Goal: Task Accomplishment & Management: Manage account settings

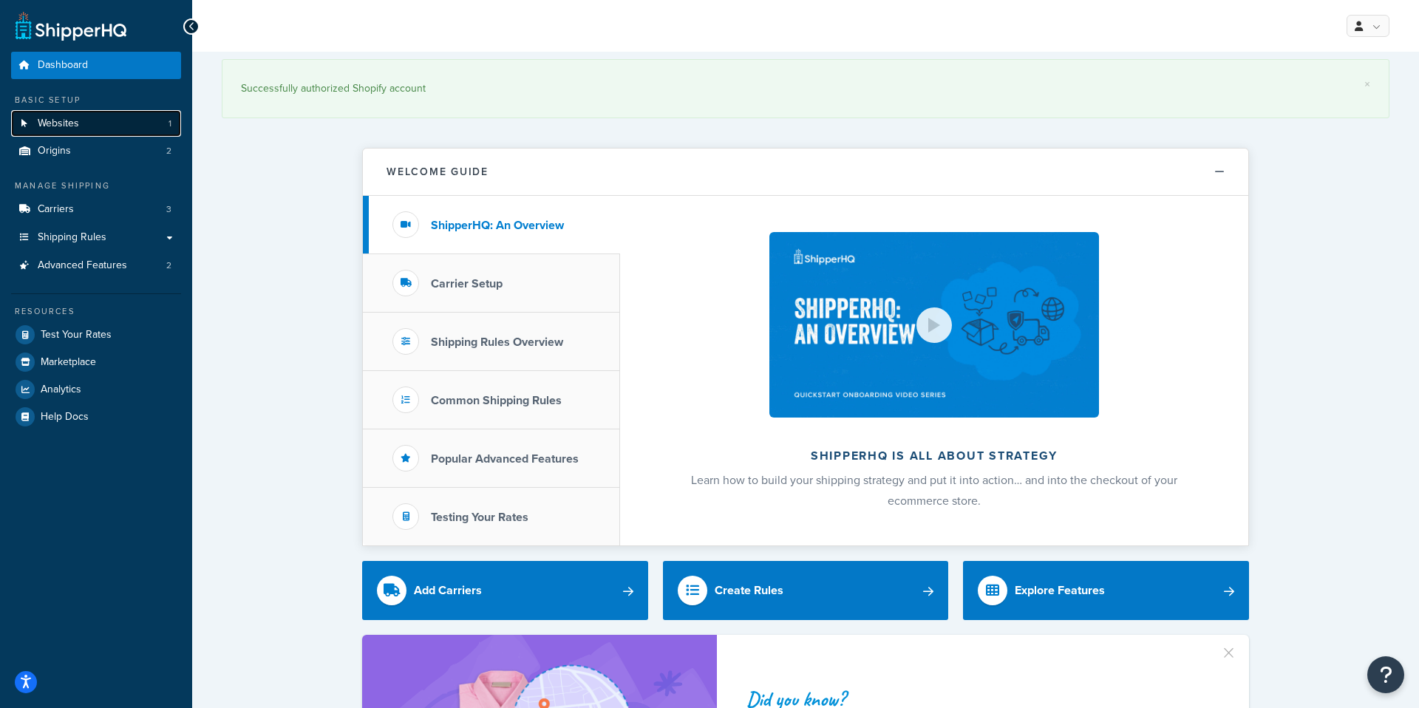
click at [92, 123] on link "Websites 1" at bounding box center [96, 123] width 170 height 27
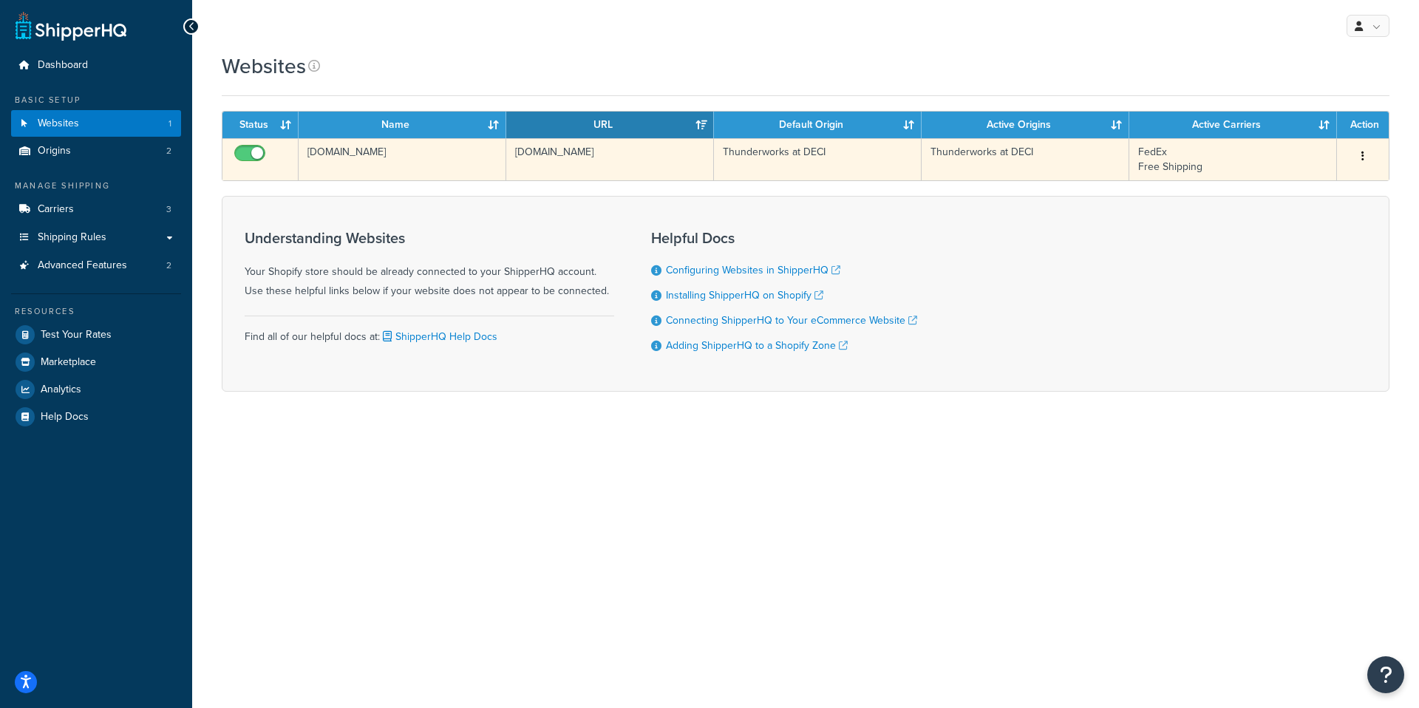
click at [352, 152] on td "[DOMAIN_NAME]" at bounding box center [403, 159] width 208 height 42
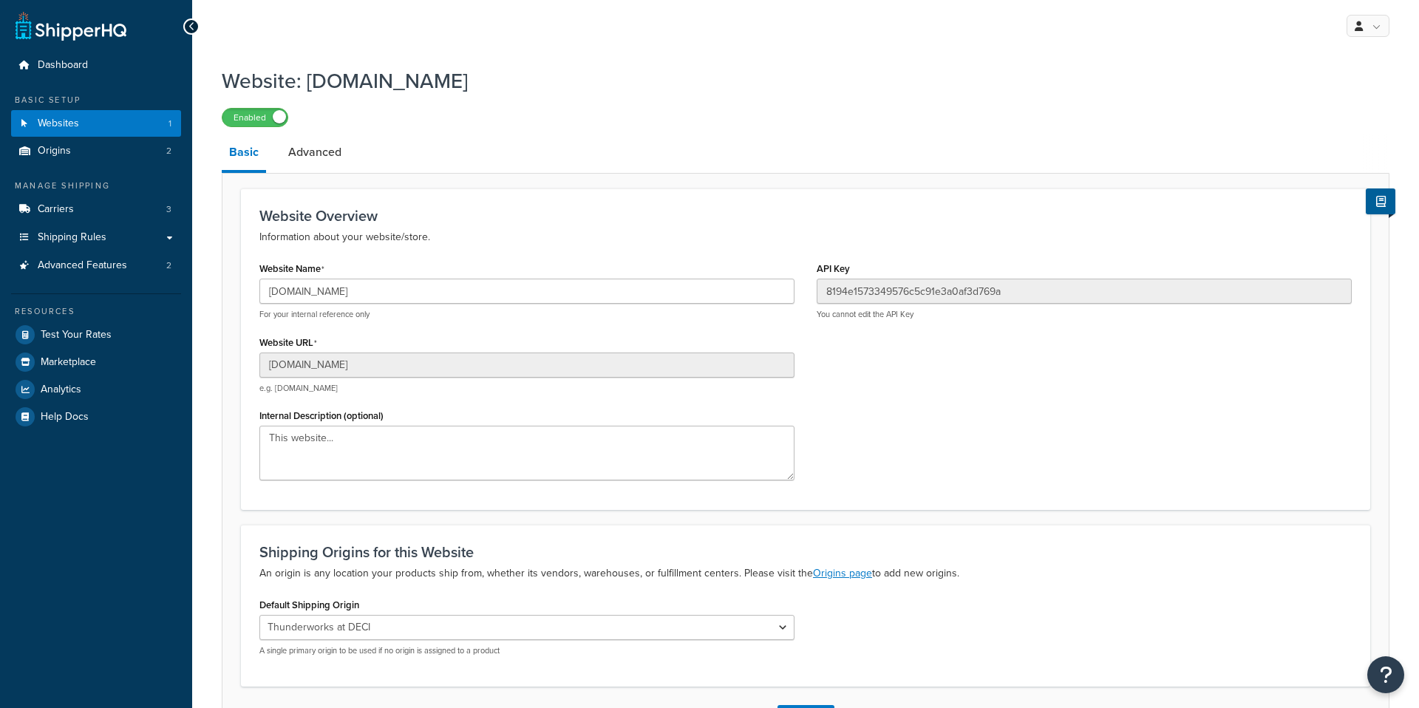
select select "117024"
click at [326, 151] on link "Advanced" at bounding box center [315, 151] width 68 height 35
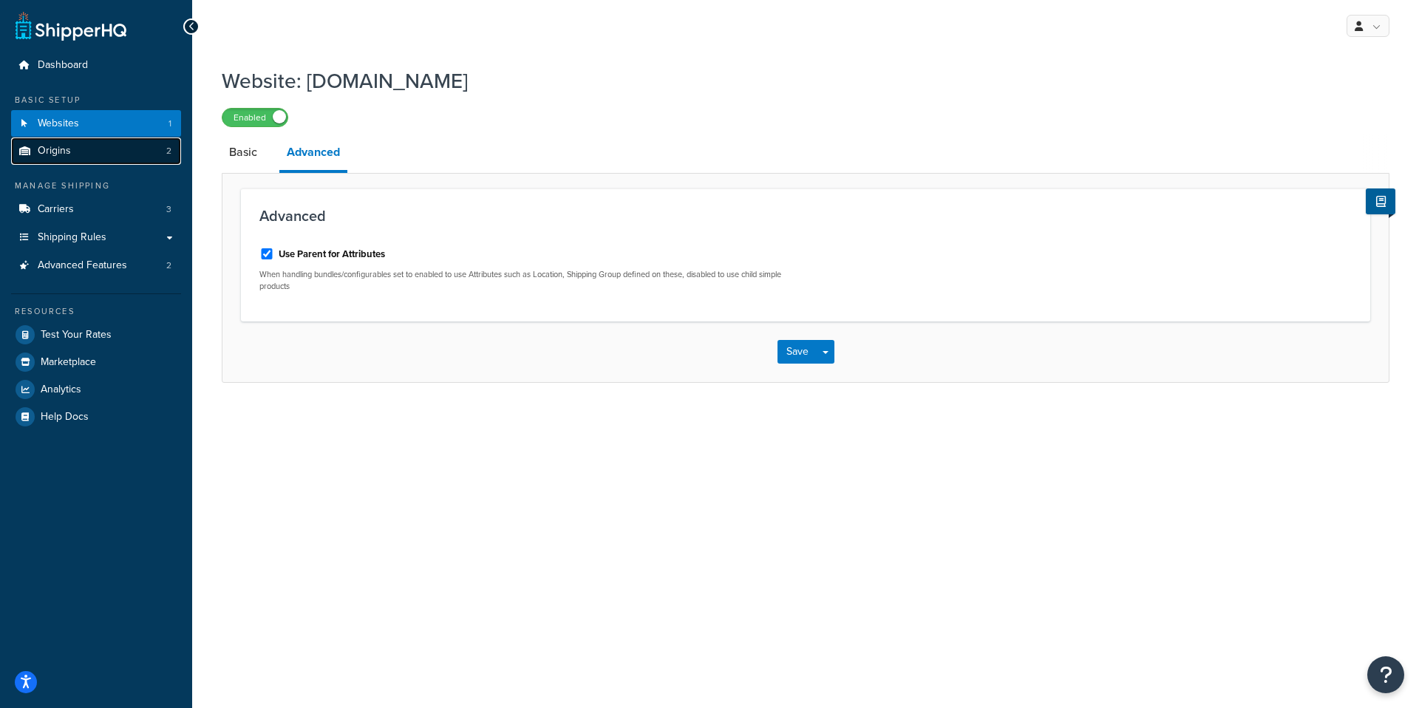
click at [82, 146] on link "Origins 2" at bounding box center [96, 150] width 170 height 27
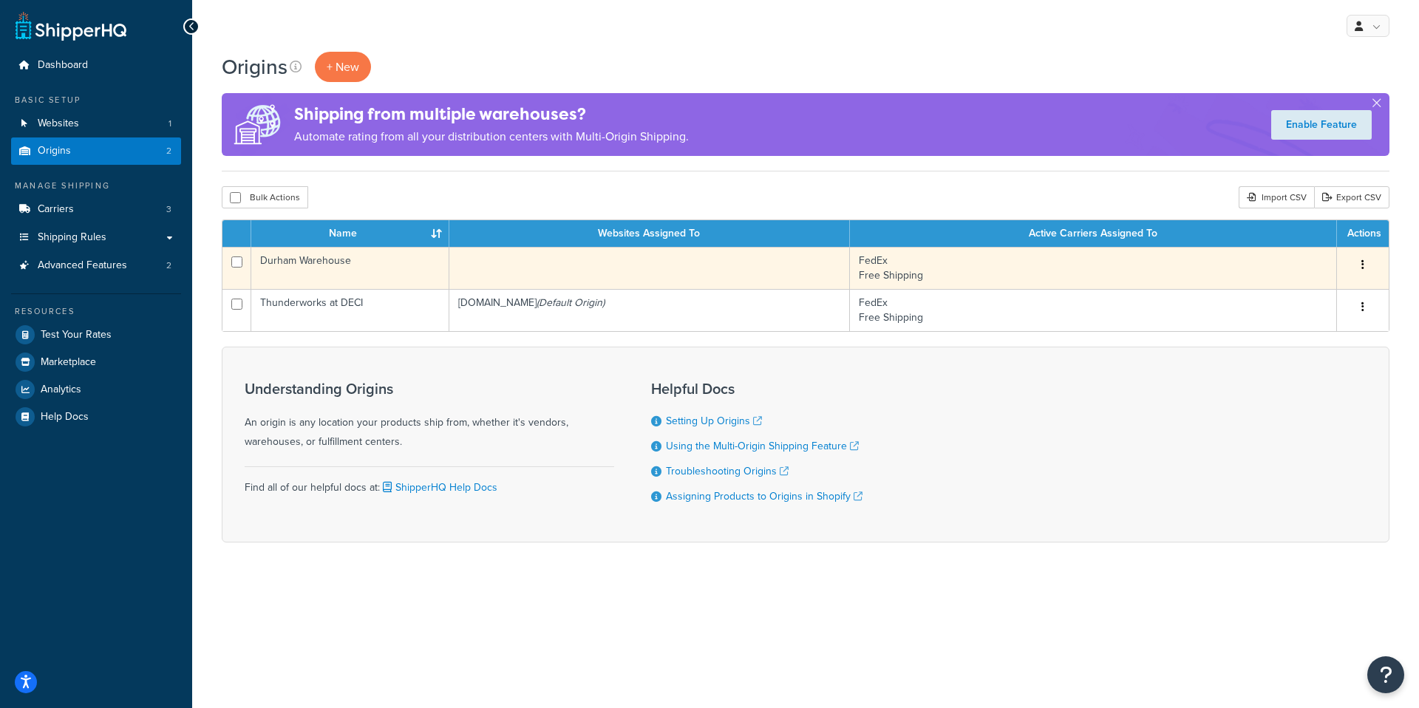
click at [1367, 266] on button "button" at bounding box center [1362, 265] width 21 height 24
click at [1301, 291] on link "Edit" at bounding box center [1313, 293] width 117 height 30
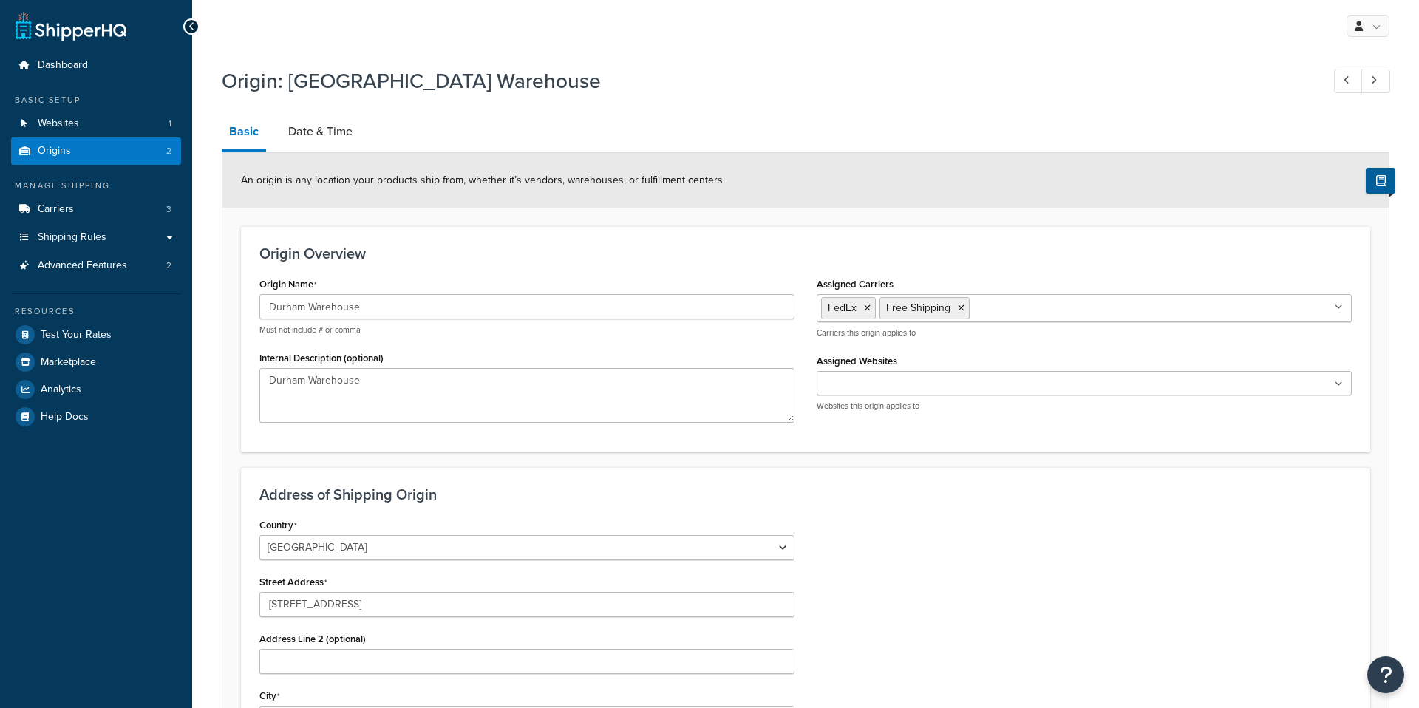
select select "33"
click at [89, 121] on link "Websites 1" at bounding box center [96, 123] width 170 height 27
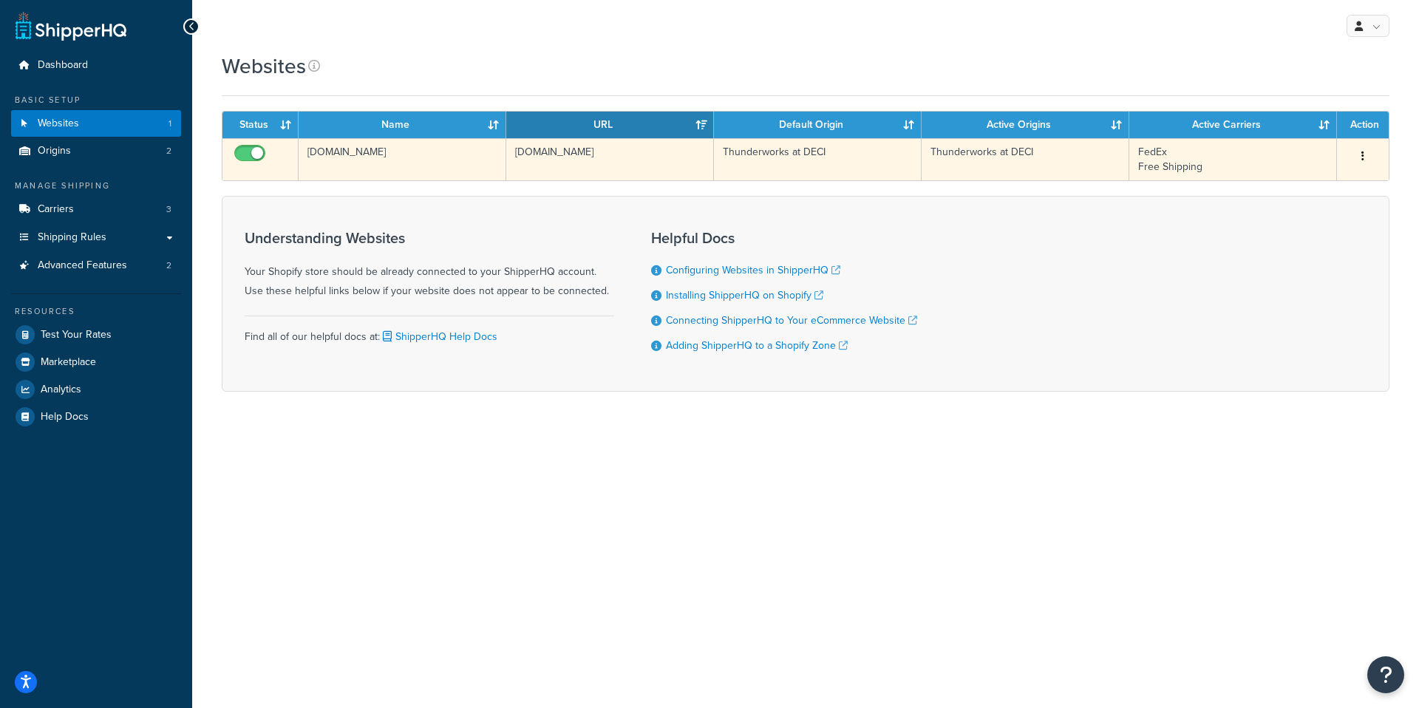
click at [562, 150] on td "[DOMAIN_NAME]" at bounding box center [610, 159] width 208 height 42
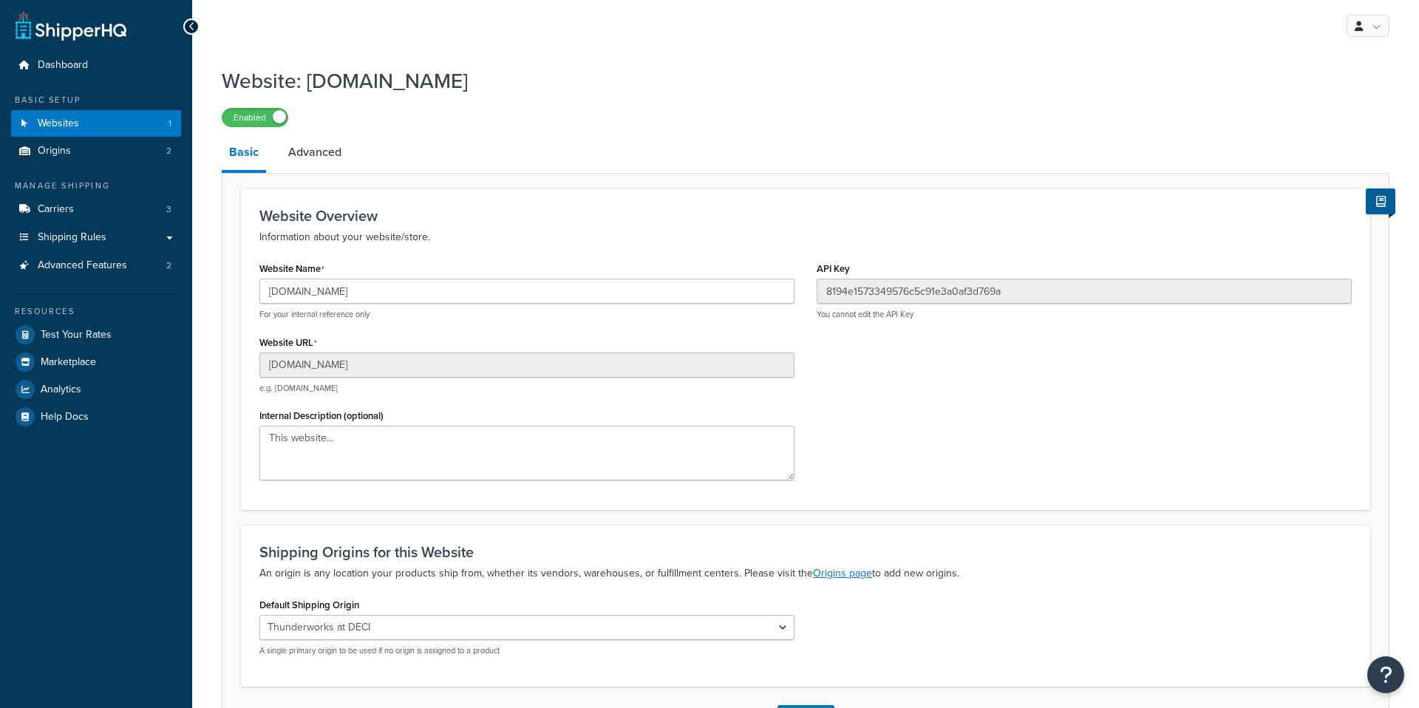
select select "117024"
click at [316, 152] on link "Advanced" at bounding box center [315, 151] width 68 height 35
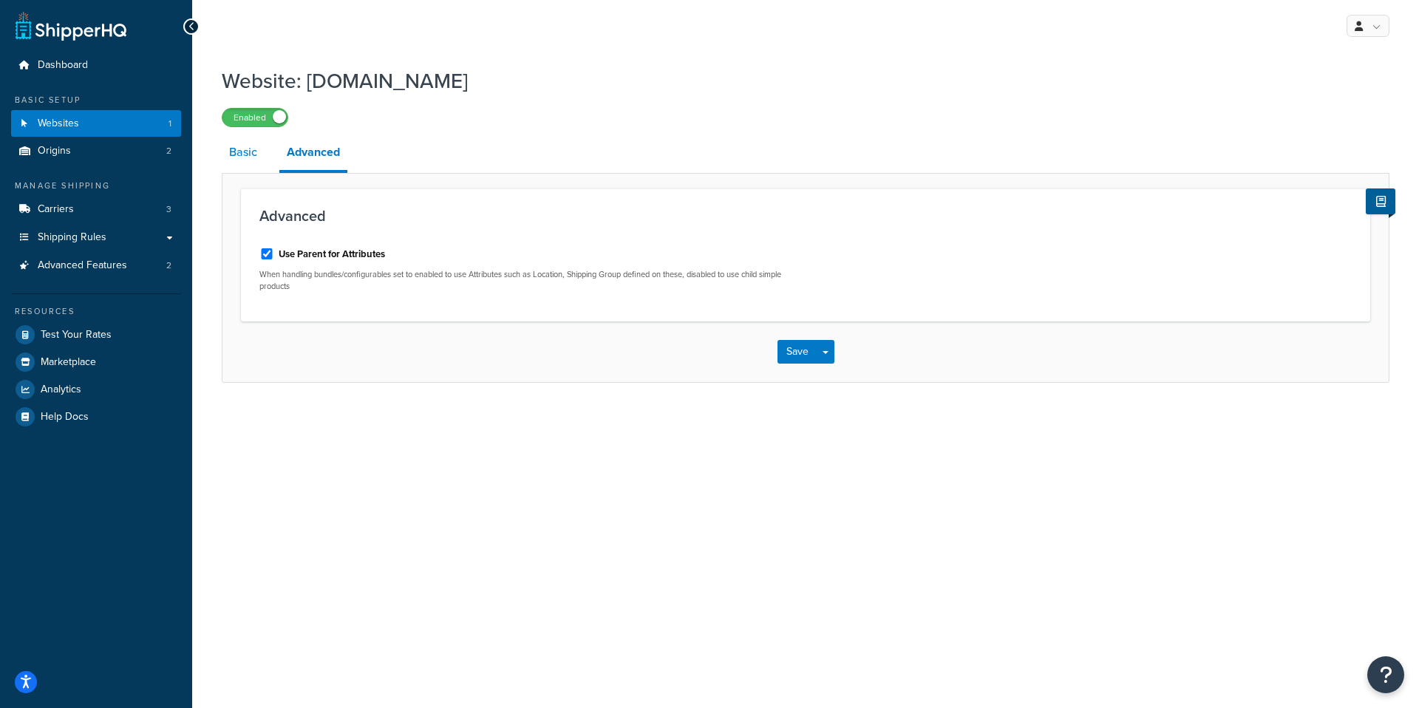
click at [250, 151] on link "Basic" at bounding box center [243, 151] width 43 height 35
select select "117024"
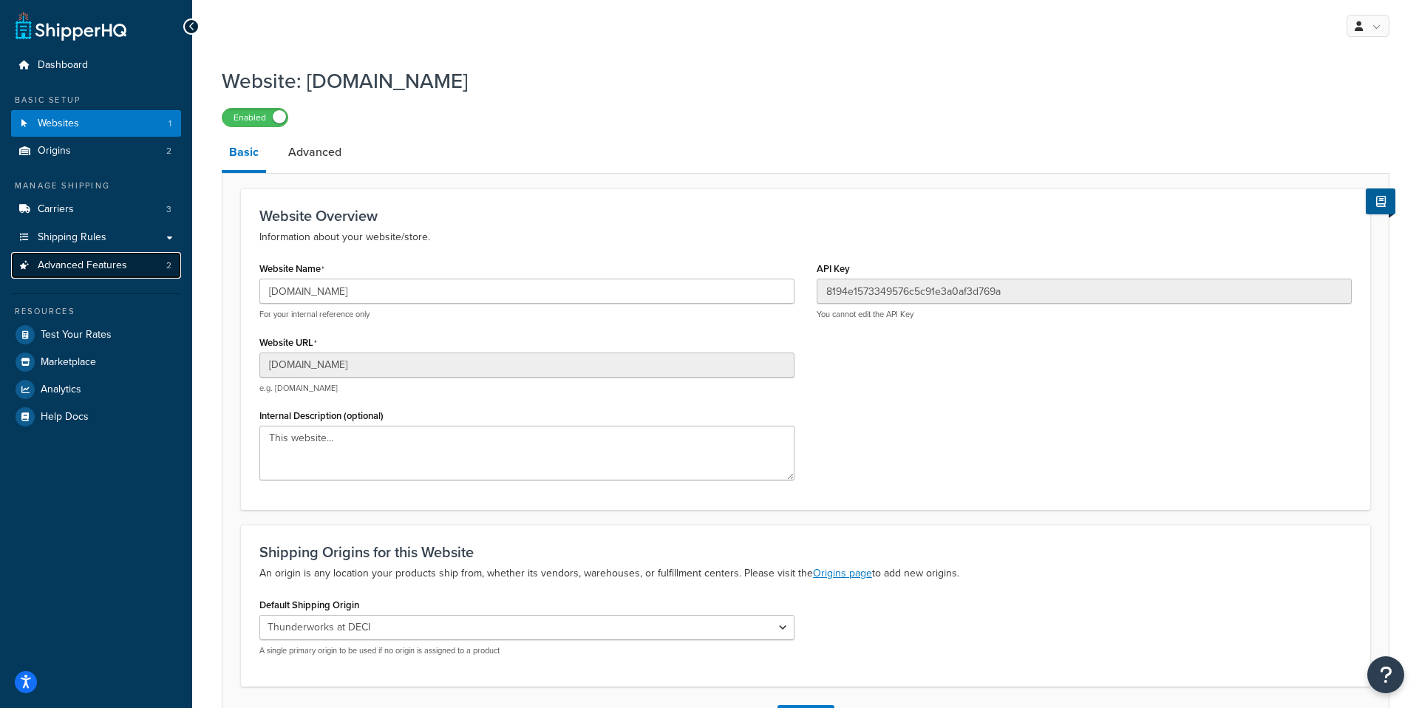
click at [115, 263] on span "Advanced Features" at bounding box center [82, 265] width 89 height 13
